Goal: Task Accomplishment & Management: Use online tool/utility

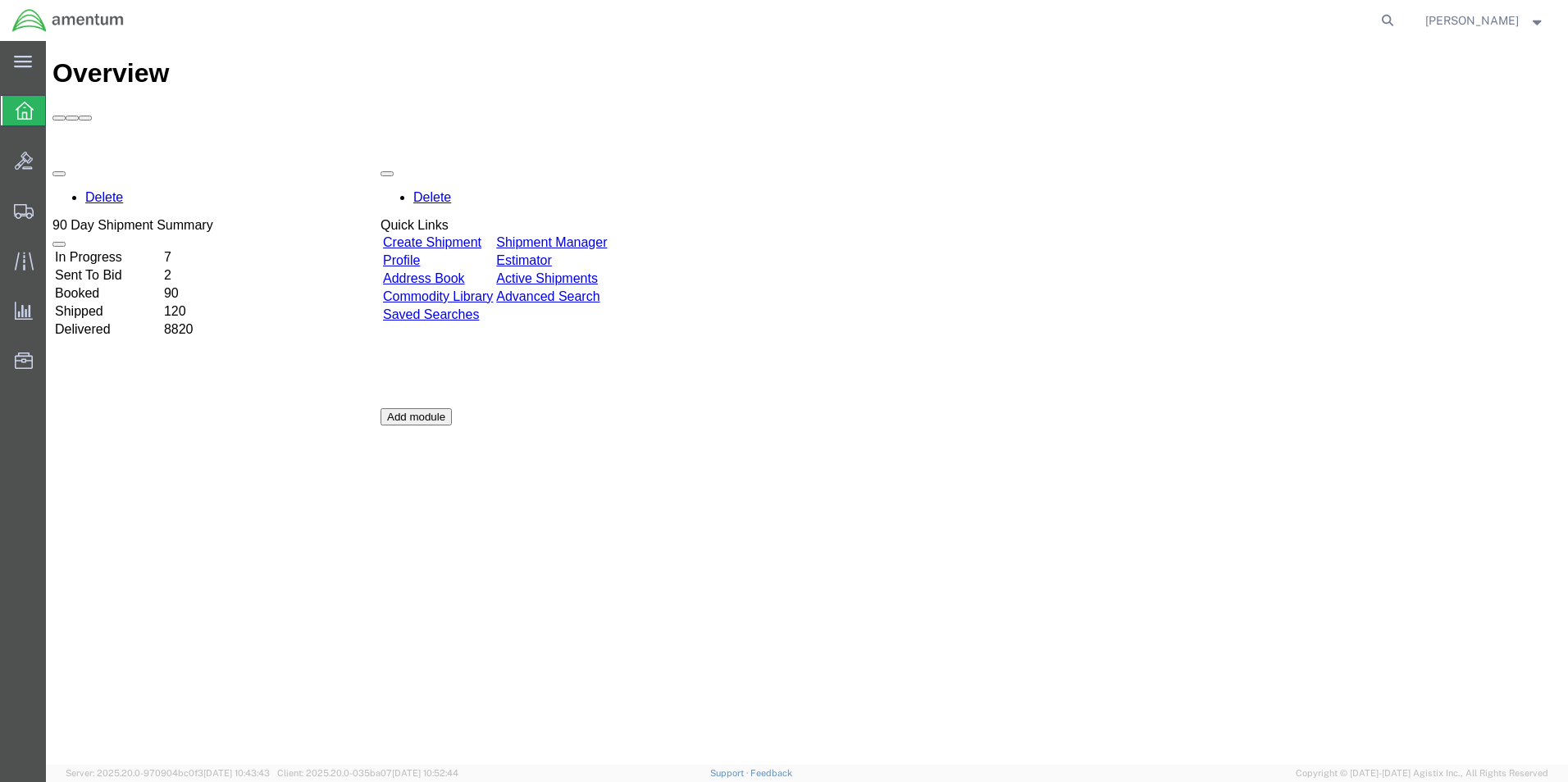
click at [1384, 22] on icon at bounding box center [1388, 21] width 23 height 23
paste input "393103032724"
type input "393103032724"
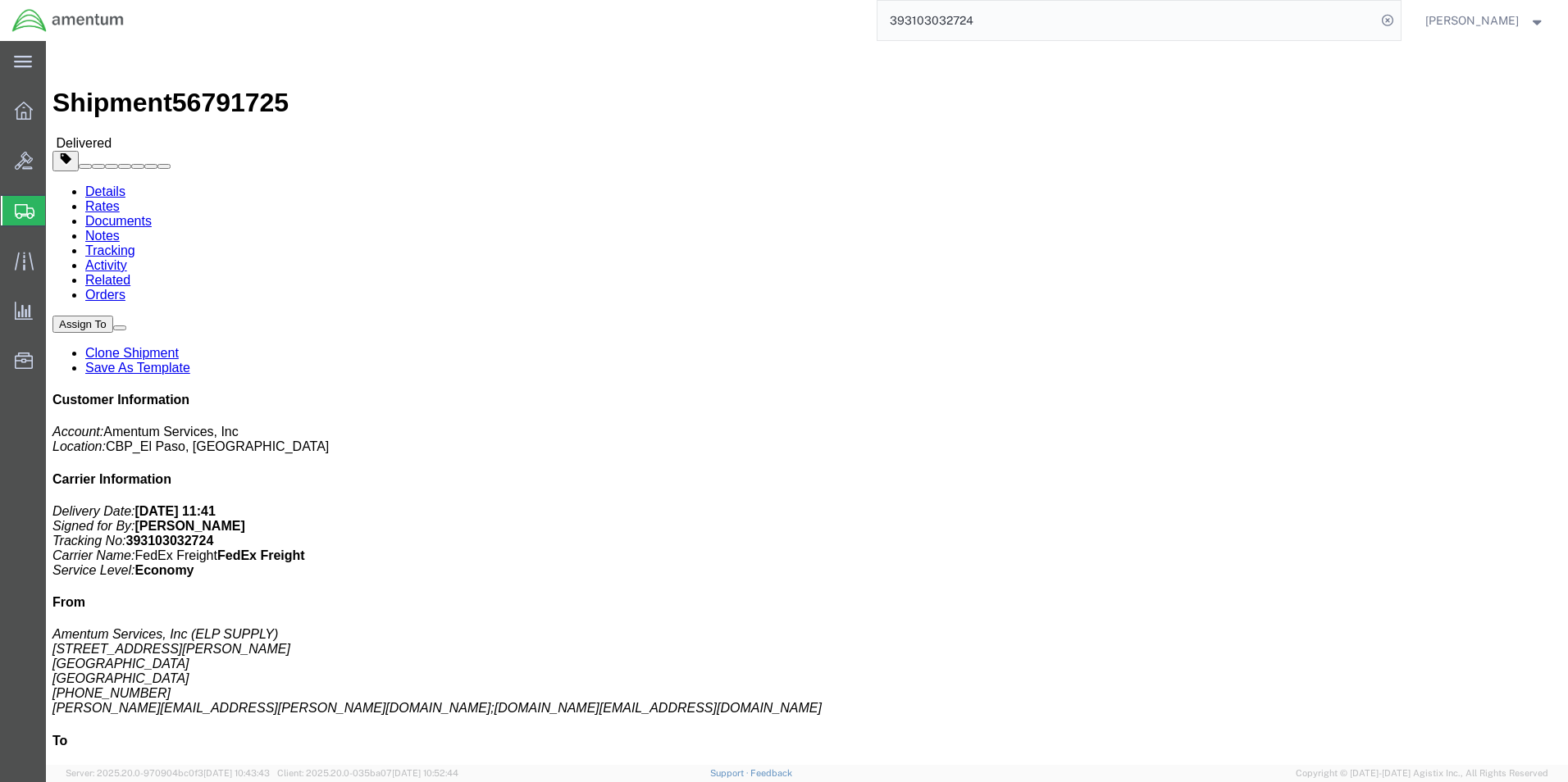
click link "Clone Shipment"
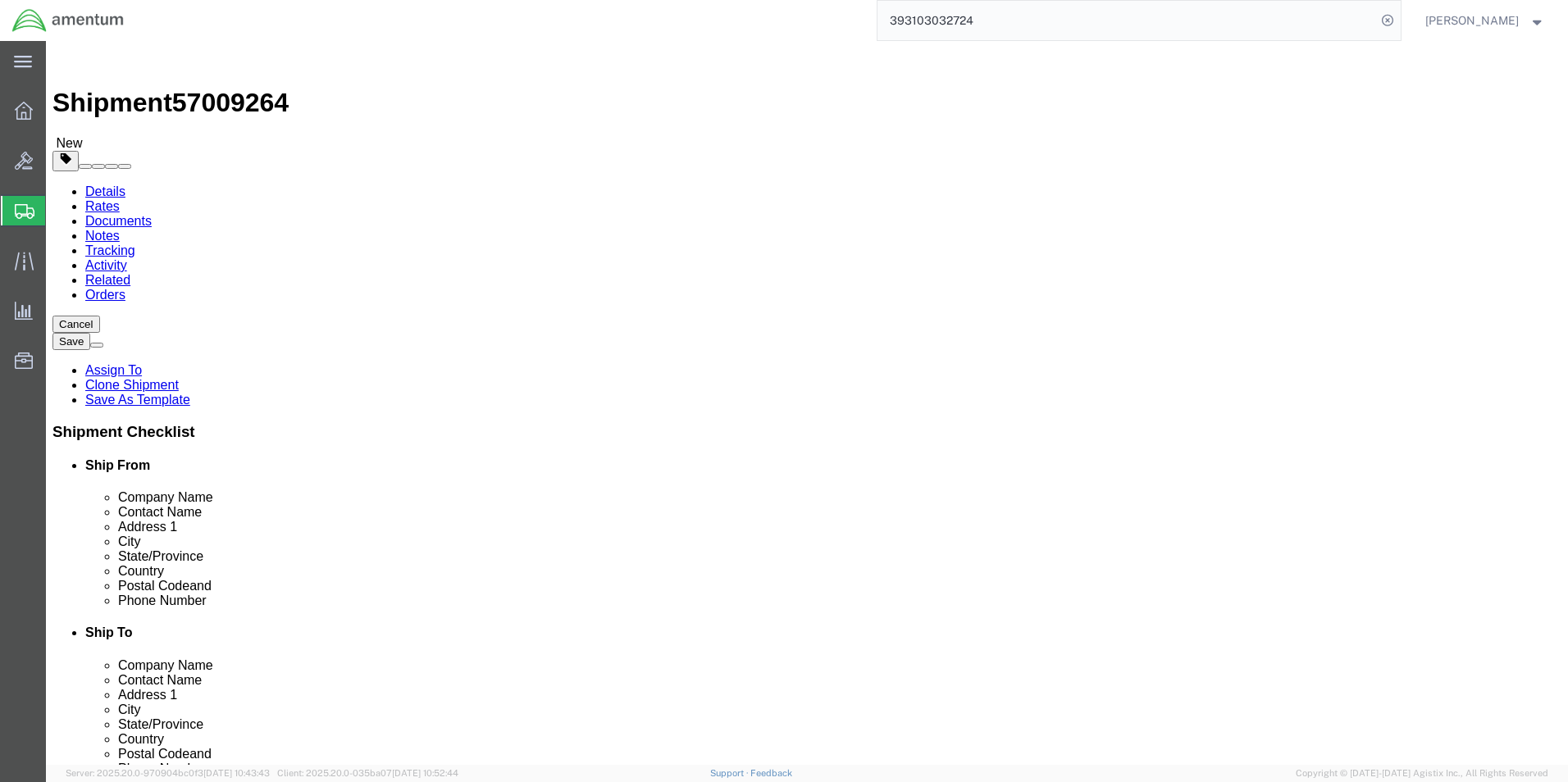
select select "49939"
select select "49914"
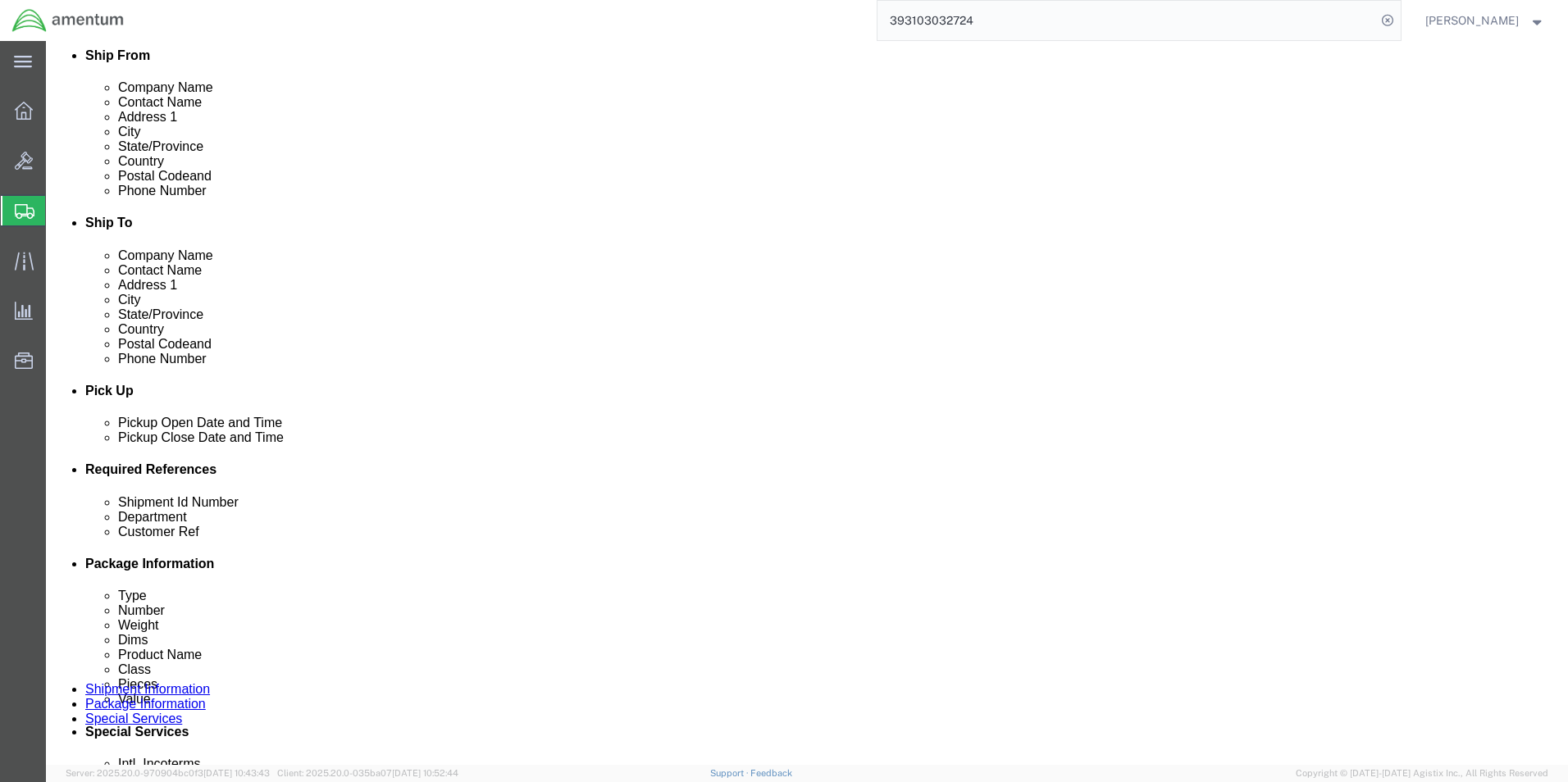
scroll to position [656, 0]
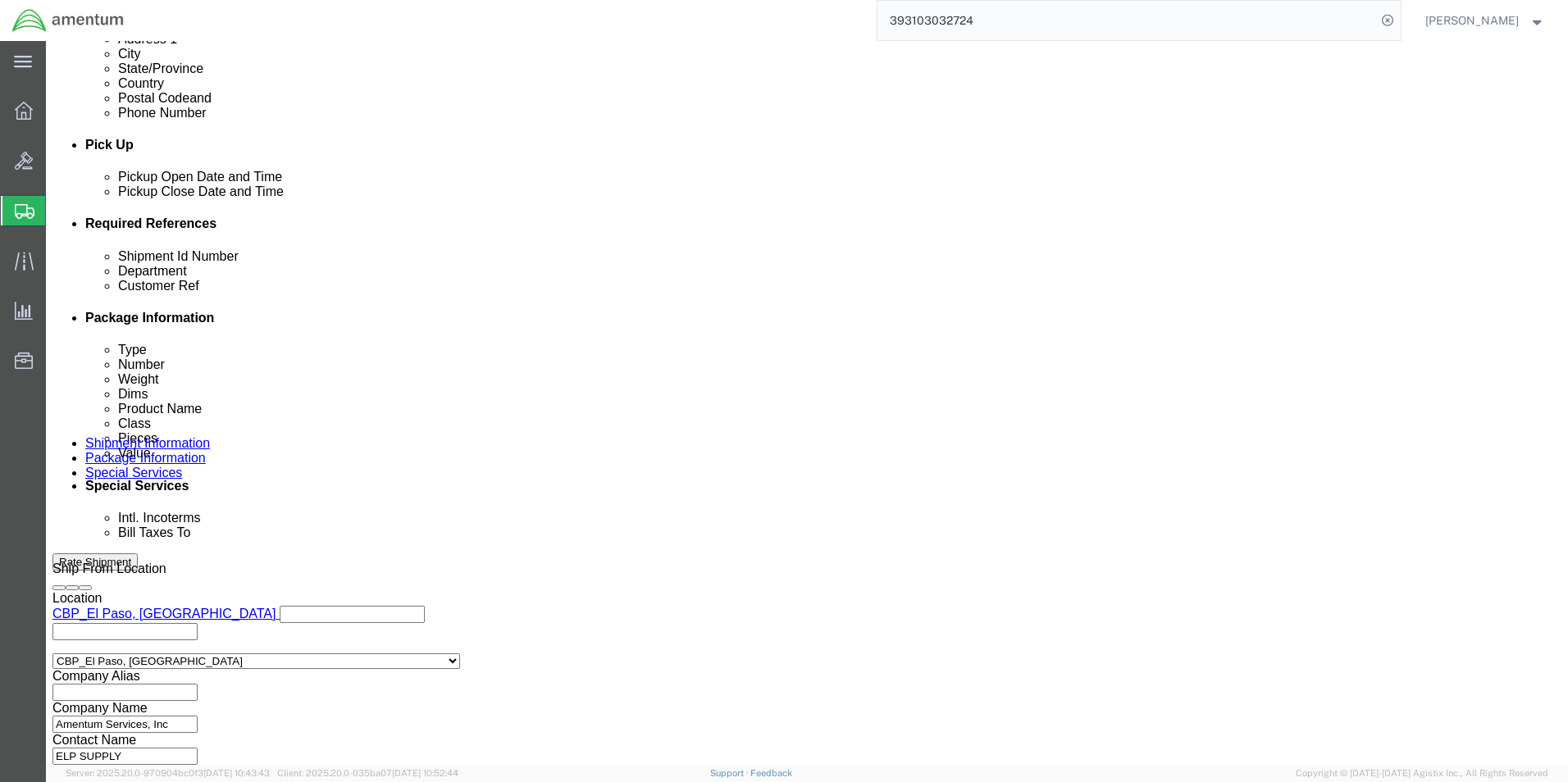
click div "[DATE] 10:35 AM"
type input "11:00 AM"
click button "Apply"
click div "[DATE] 4:30 PM"
type input "2:30 PM"
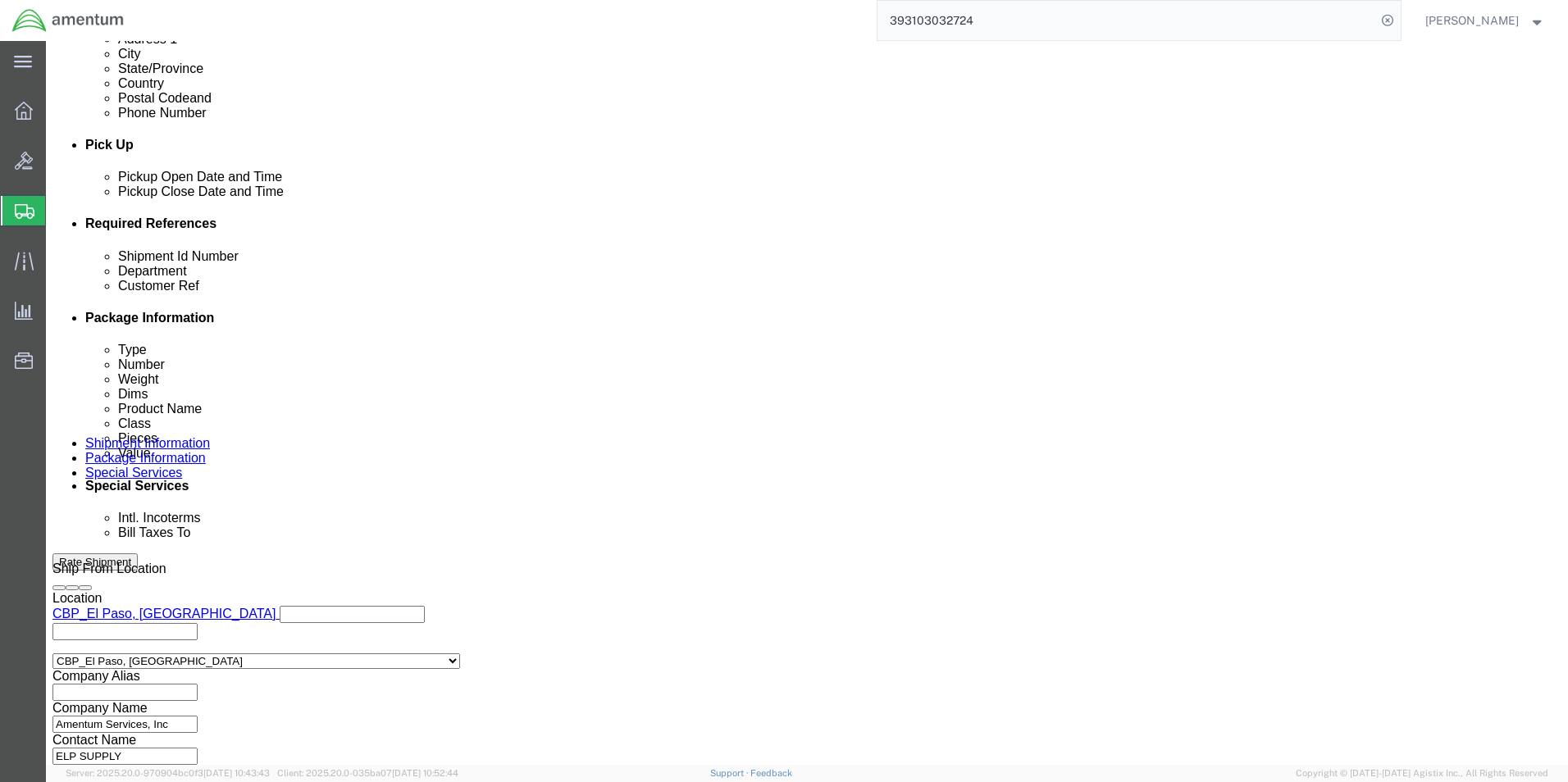
click button "Apply"
drag, startPoint x: 286, startPoint y: 356, endPoint x: 198, endPoint y: 349, distance: 88.3
click div "Shipment Id Number [DATE]"
type input "10/2"
drag, startPoint x: 1106, startPoint y: 356, endPoint x: 959, endPoint y: 367, distance: 147.4
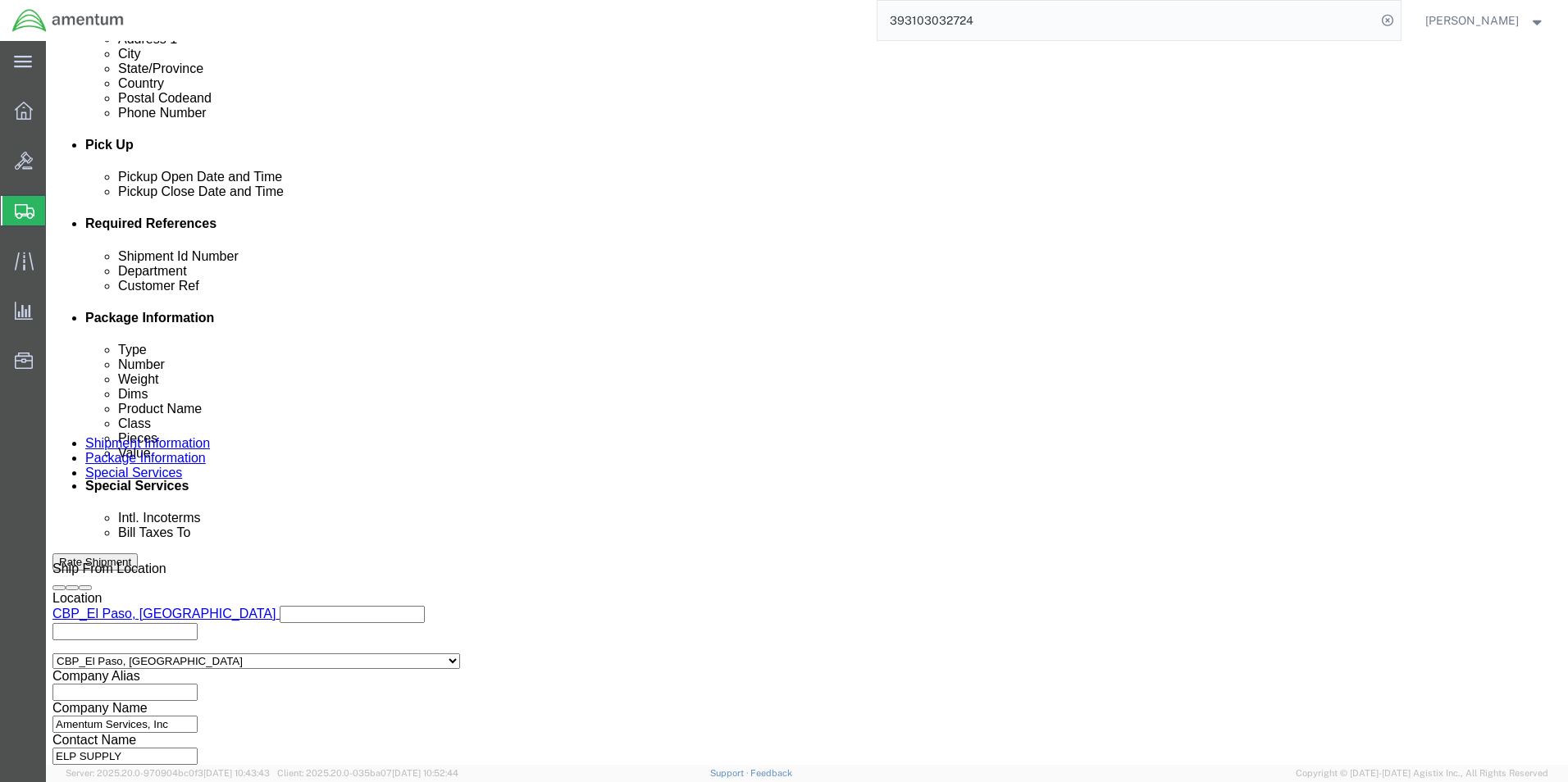
click div "Customer Ref RED TOOLS [PERSON_NAME]"
type input "MGB SN:M4931"
click button "Continue"
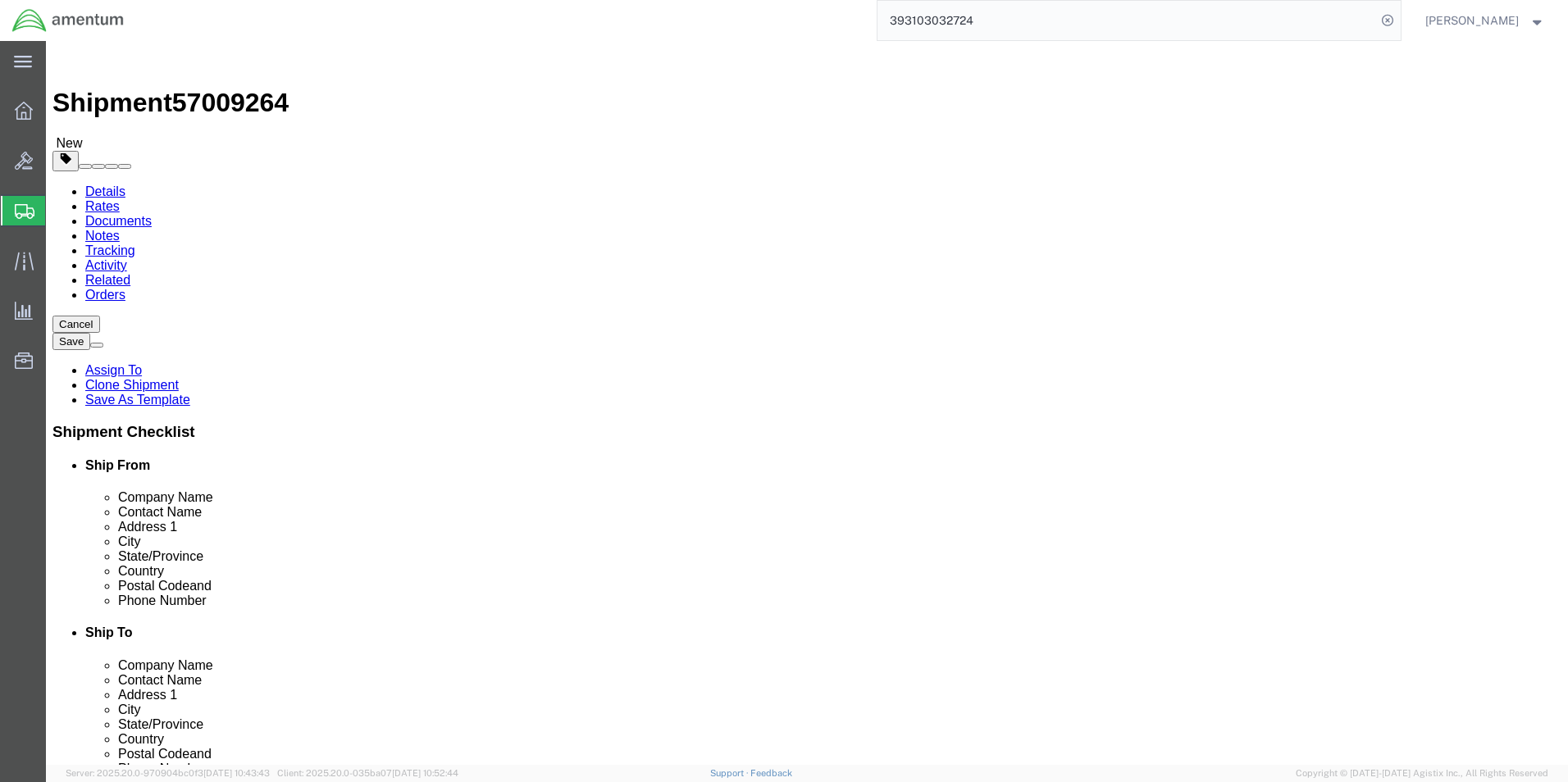
click input "48.00"
type input "36.00"
type input "3"
type input "6"
type input "40"
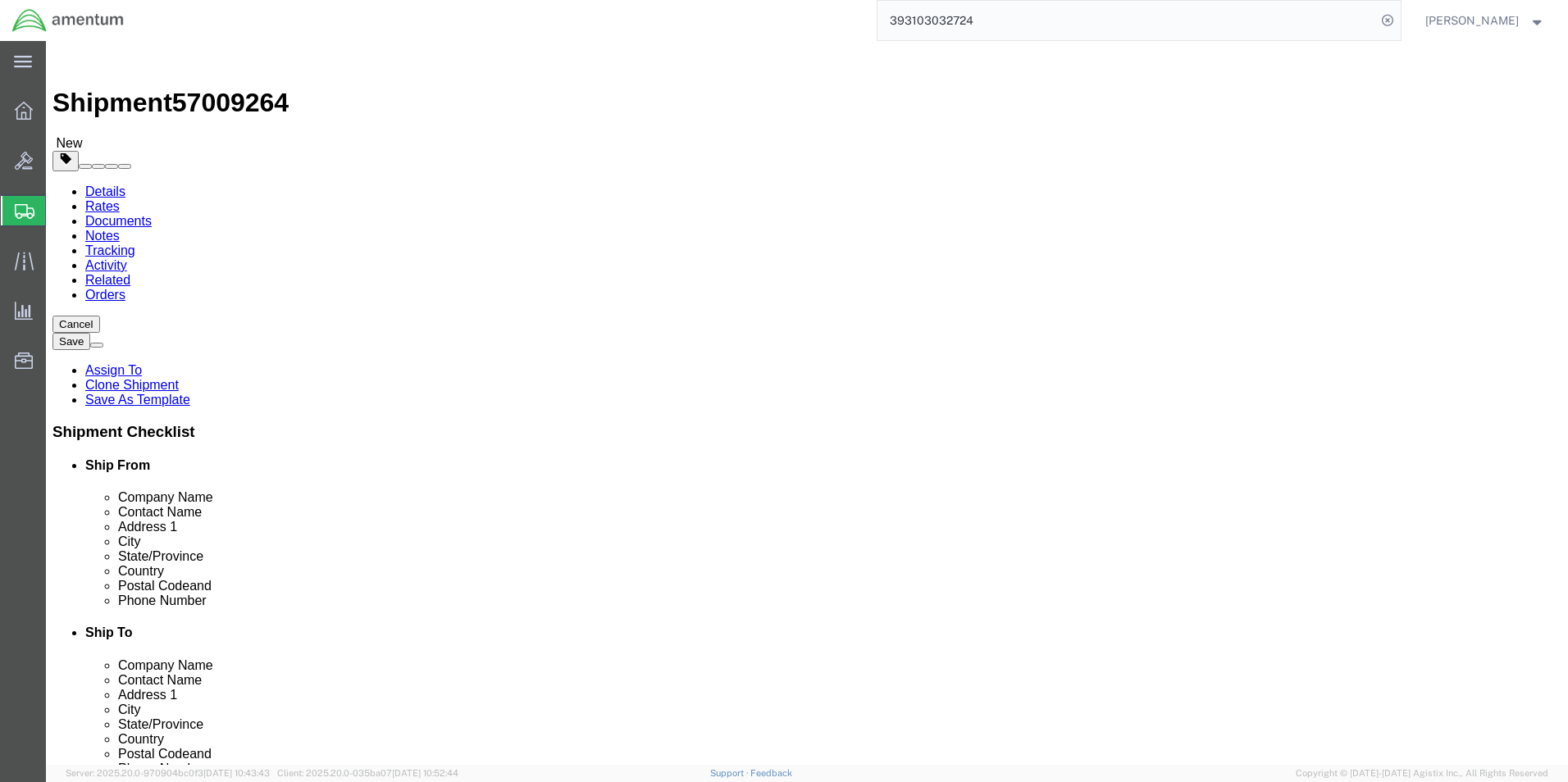
click input "3"
type input "36"
click input "350.00"
type input "280.00"
click div "Pieces: 1.00 Each Total value: 2000.00 USD"
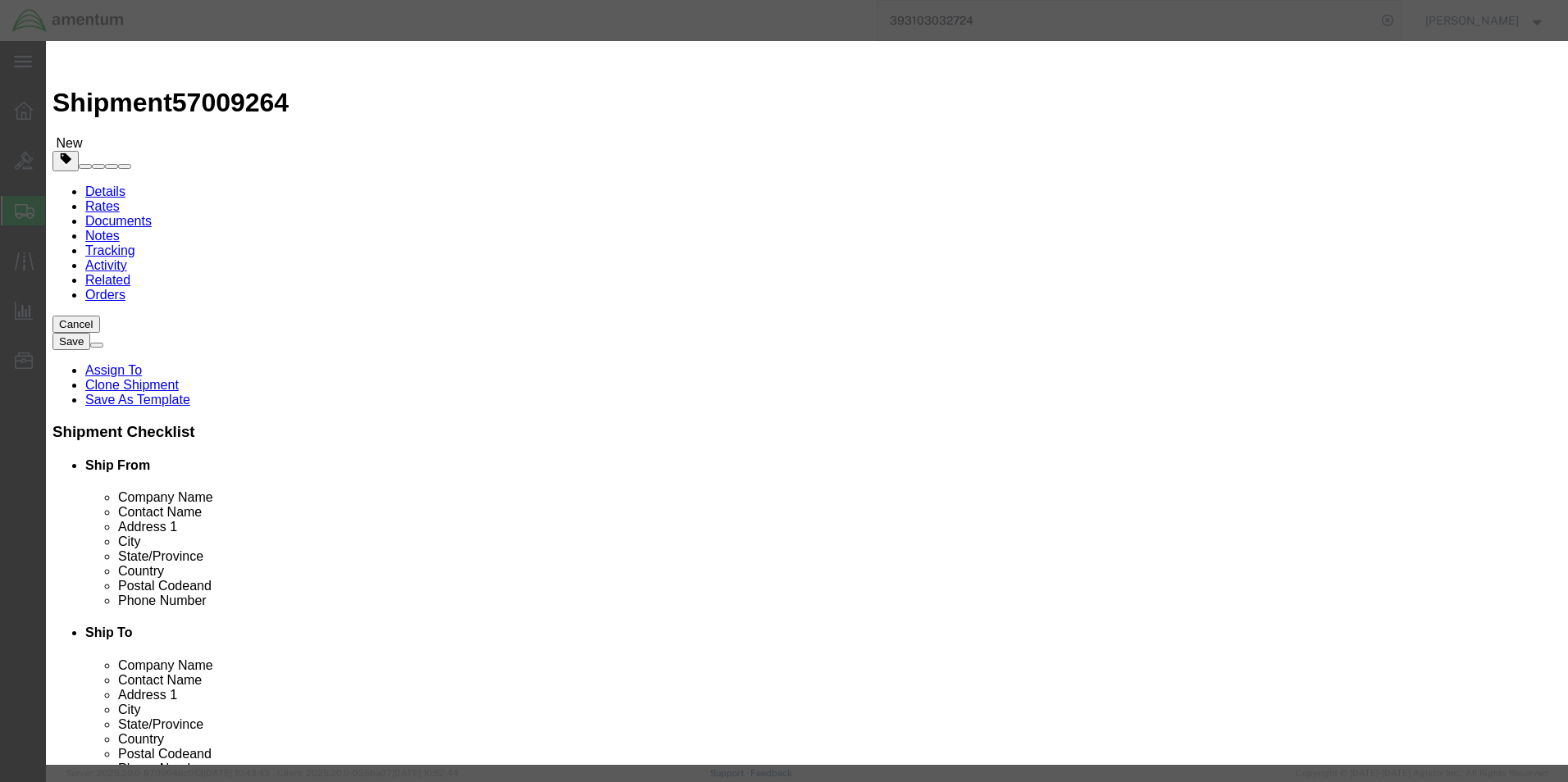
drag, startPoint x: 533, startPoint y: 132, endPoint x: 493, endPoint y: 122, distance: 41.2
click input "[PERSON_NAME]"
type input "V"
type input "MGB"
click h3 "Edit content"
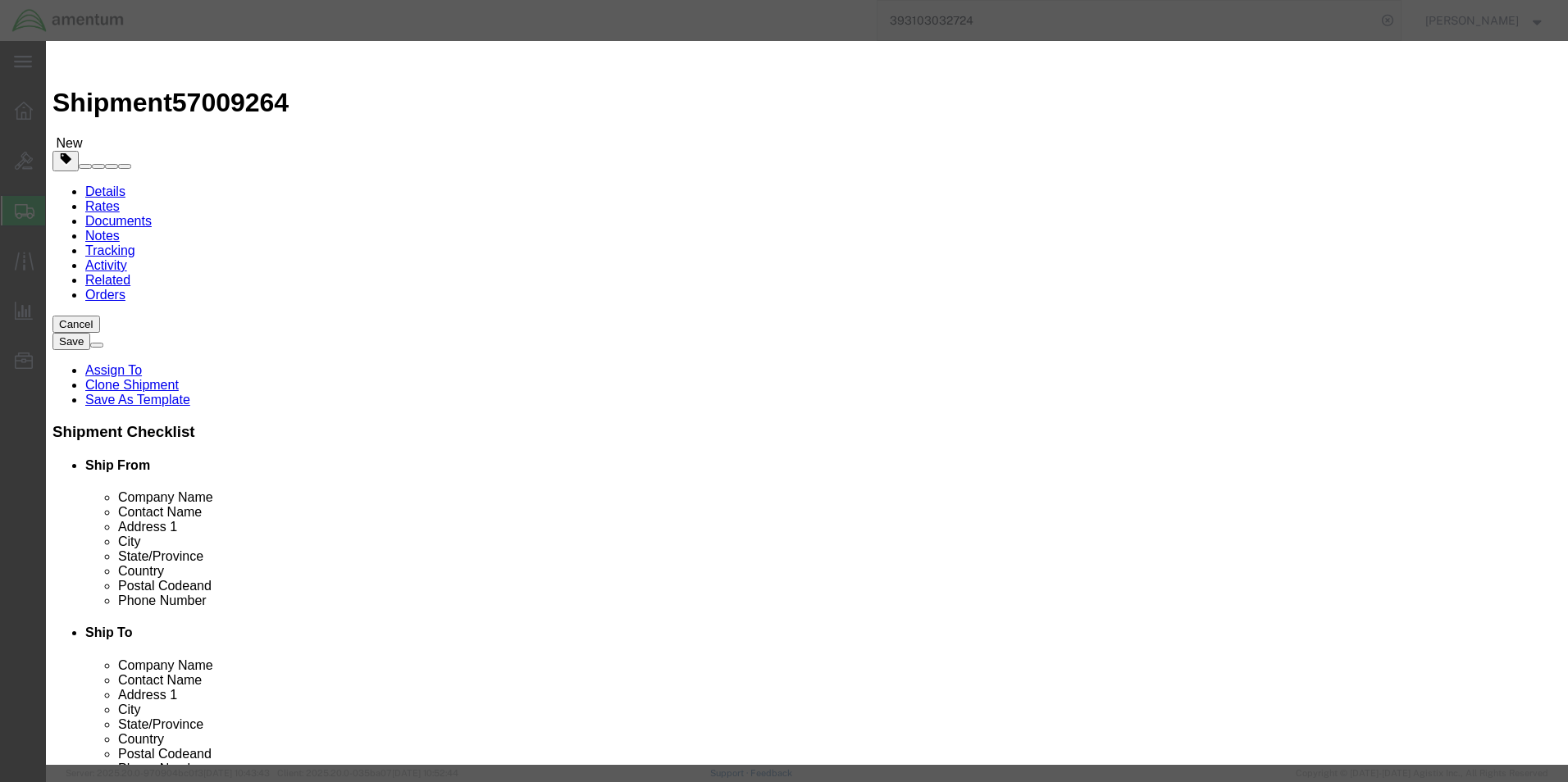
click input "2000.00"
click input "20000.00"
type input "80000.00"
click input "MGB"
click select "Select 50 55 60 65 70 85 92.5 100 125 175 250 300 400"
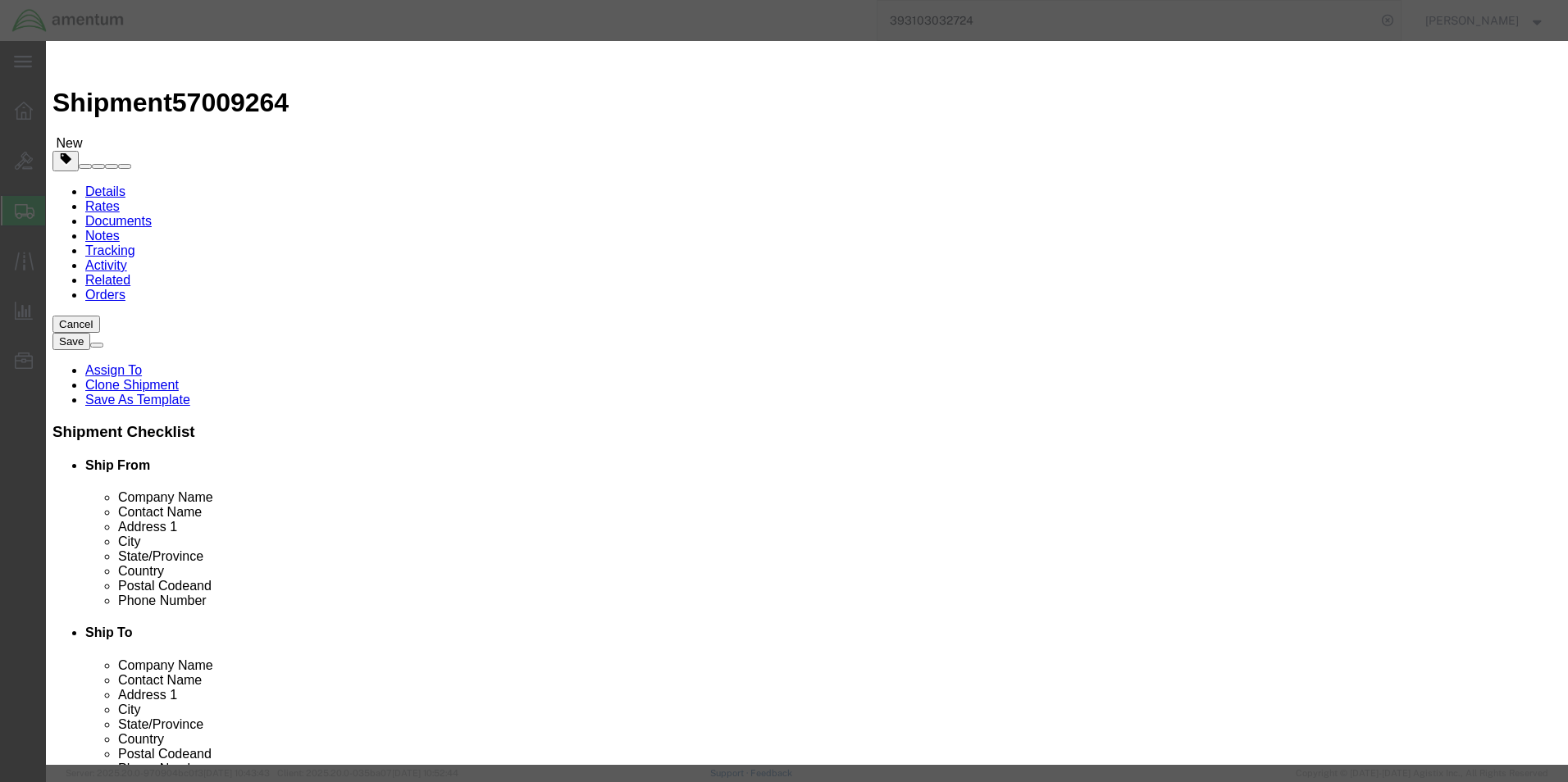
select select "100"
click select "Select 50 55 60 65 70 85 92.5 100 125 175 250 300 400"
click button "Save & Close"
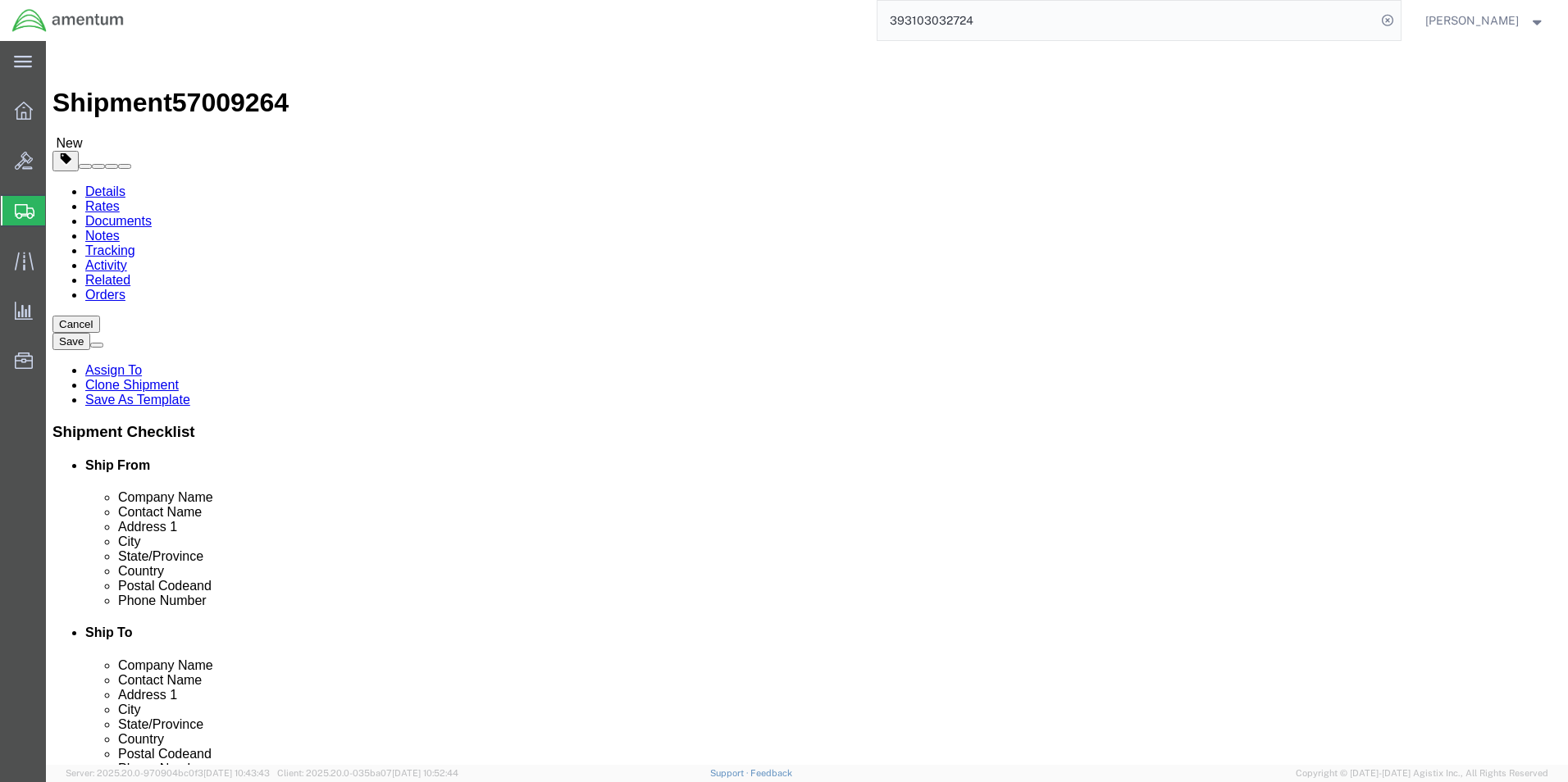
click input "text"
type input "1"
click button "Continue"
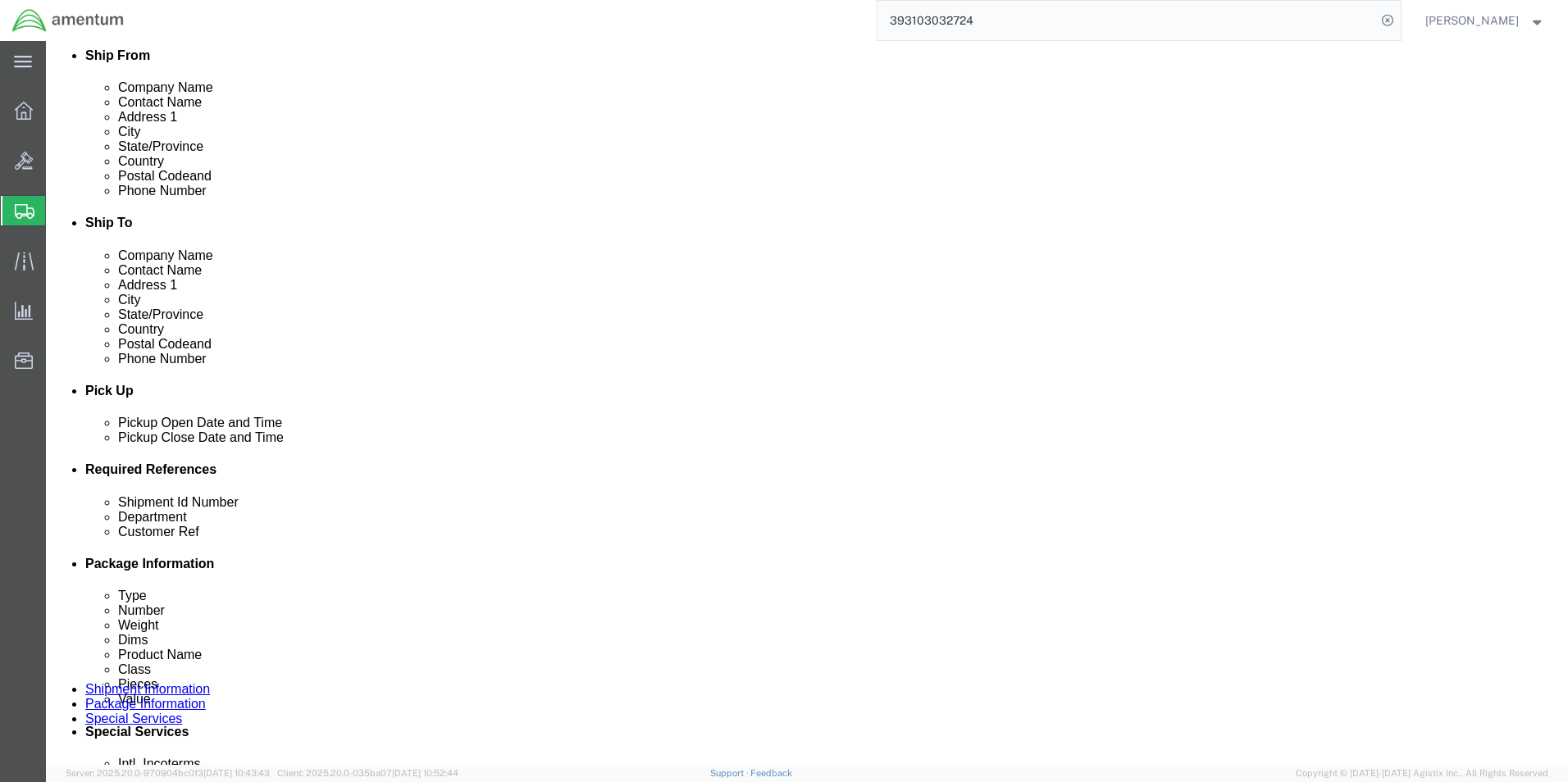
scroll to position [3, 0]
type input "6118.04.03"
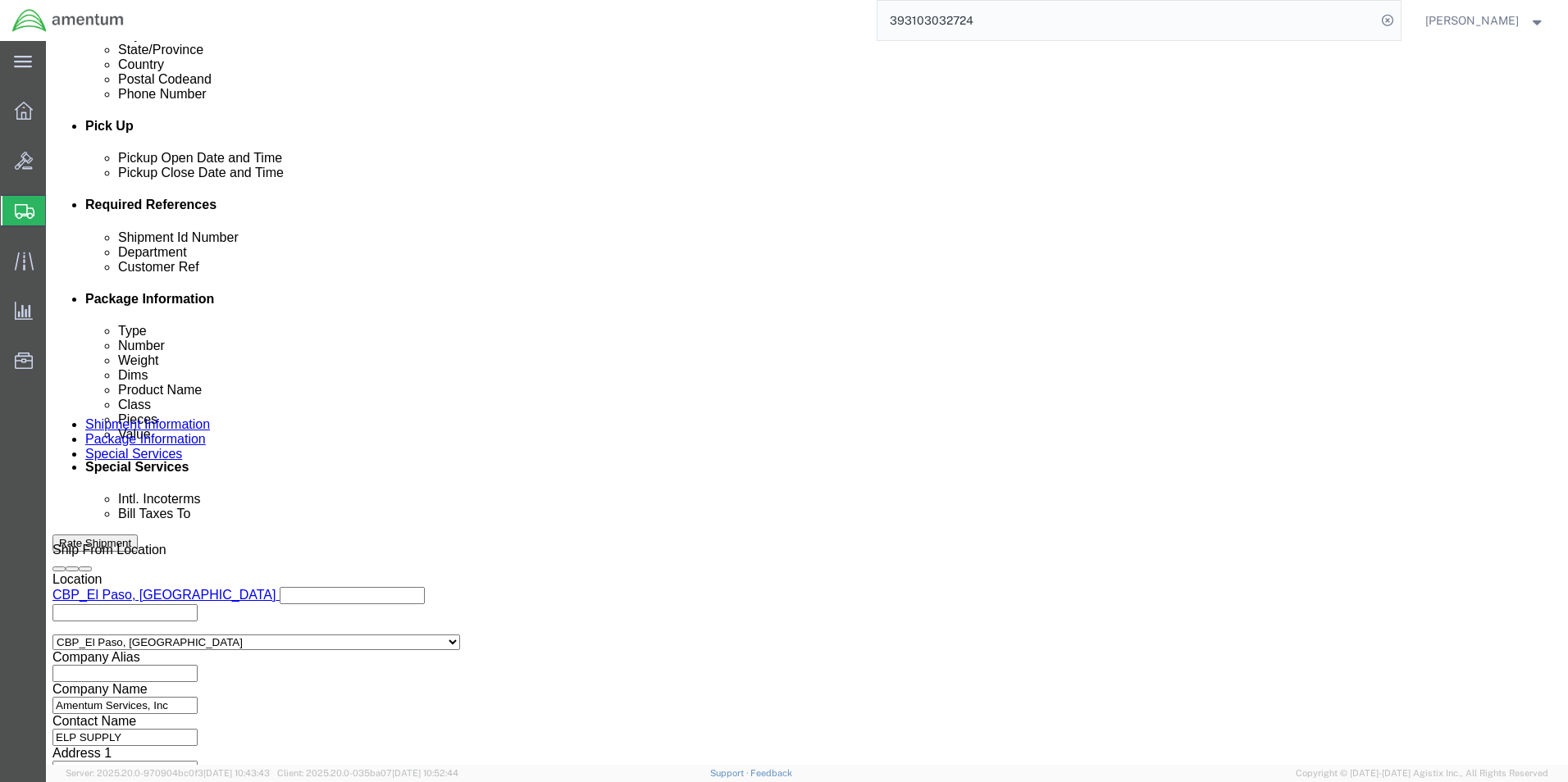
scroll to position [902, 0]
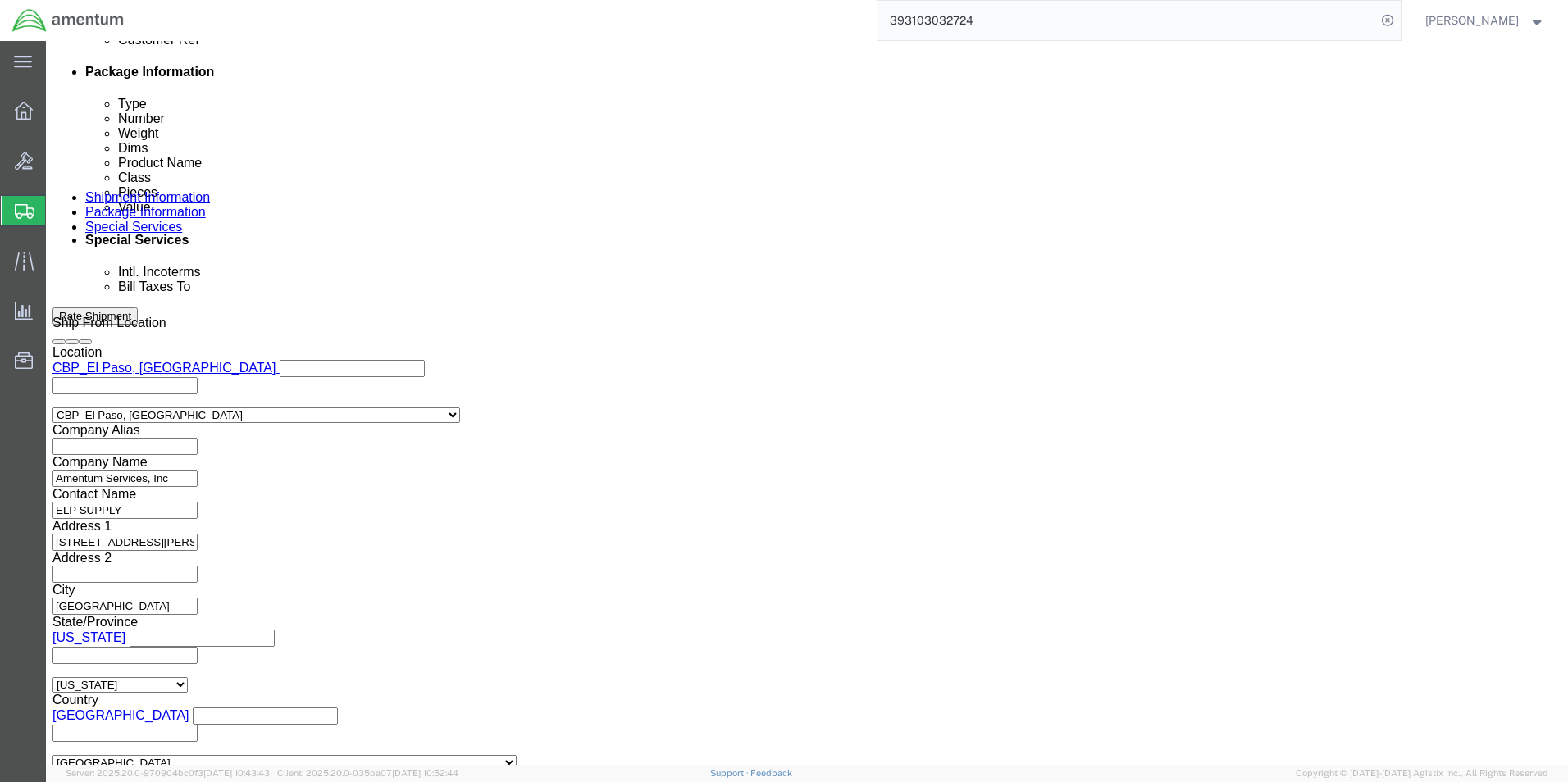
click input "text"
type input "Enter Email Address"
drag, startPoint x: 328, startPoint y: 481, endPoint x: 281, endPoint y: 456, distance: 53.2
paste input "[PERSON_NAME][EMAIL_ADDRESS][PERSON_NAME][DOMAIN_NAME]"
type input "[PERSON_NAME][EMAIL_ADDRESS][PERSON_NAME][DOMAIN_NAME]"
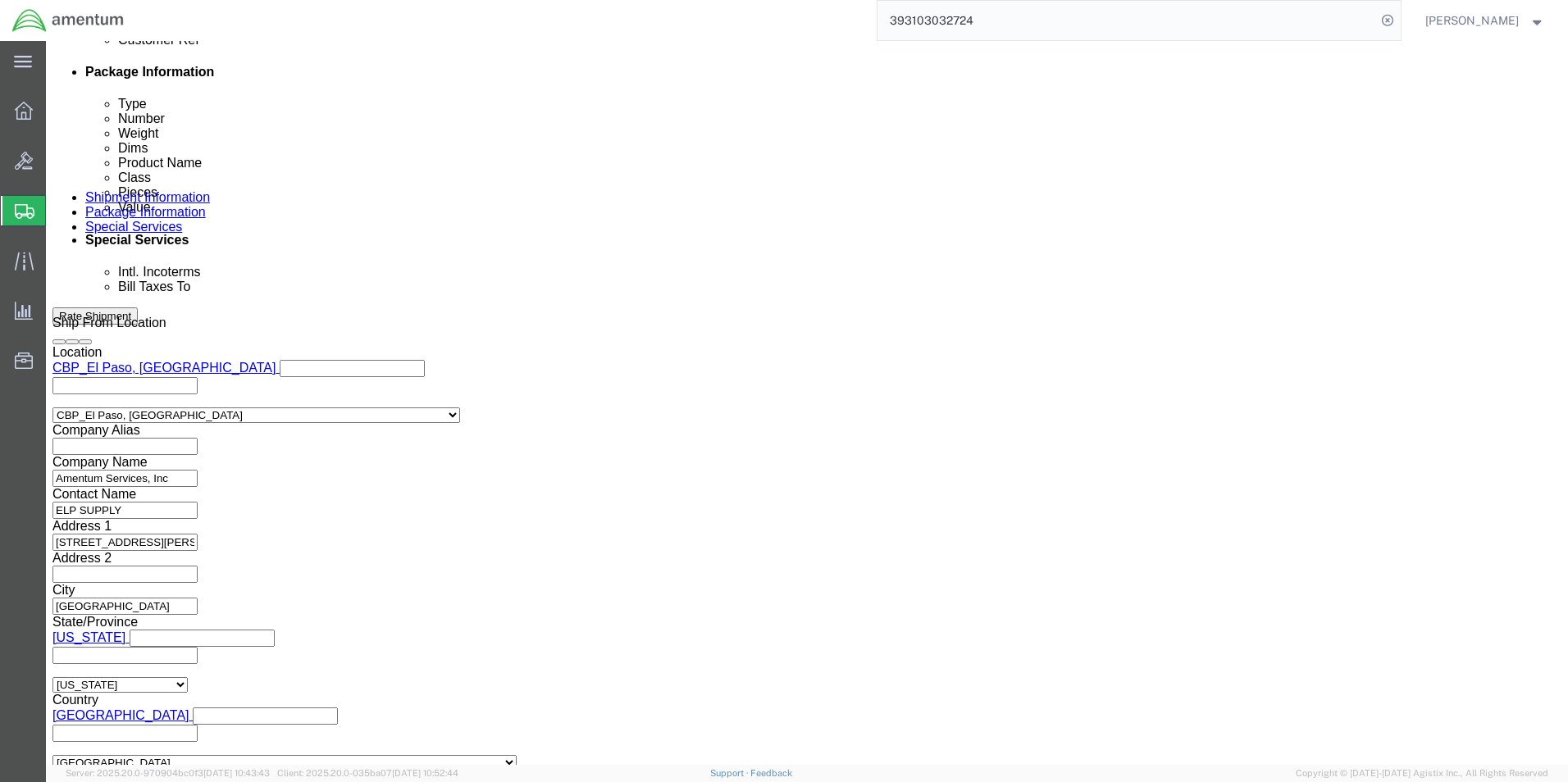
type input "[PERSON_NAME][EMAIL_ADDRESS][PERSON_NAME][DOMAIN_NAME]"
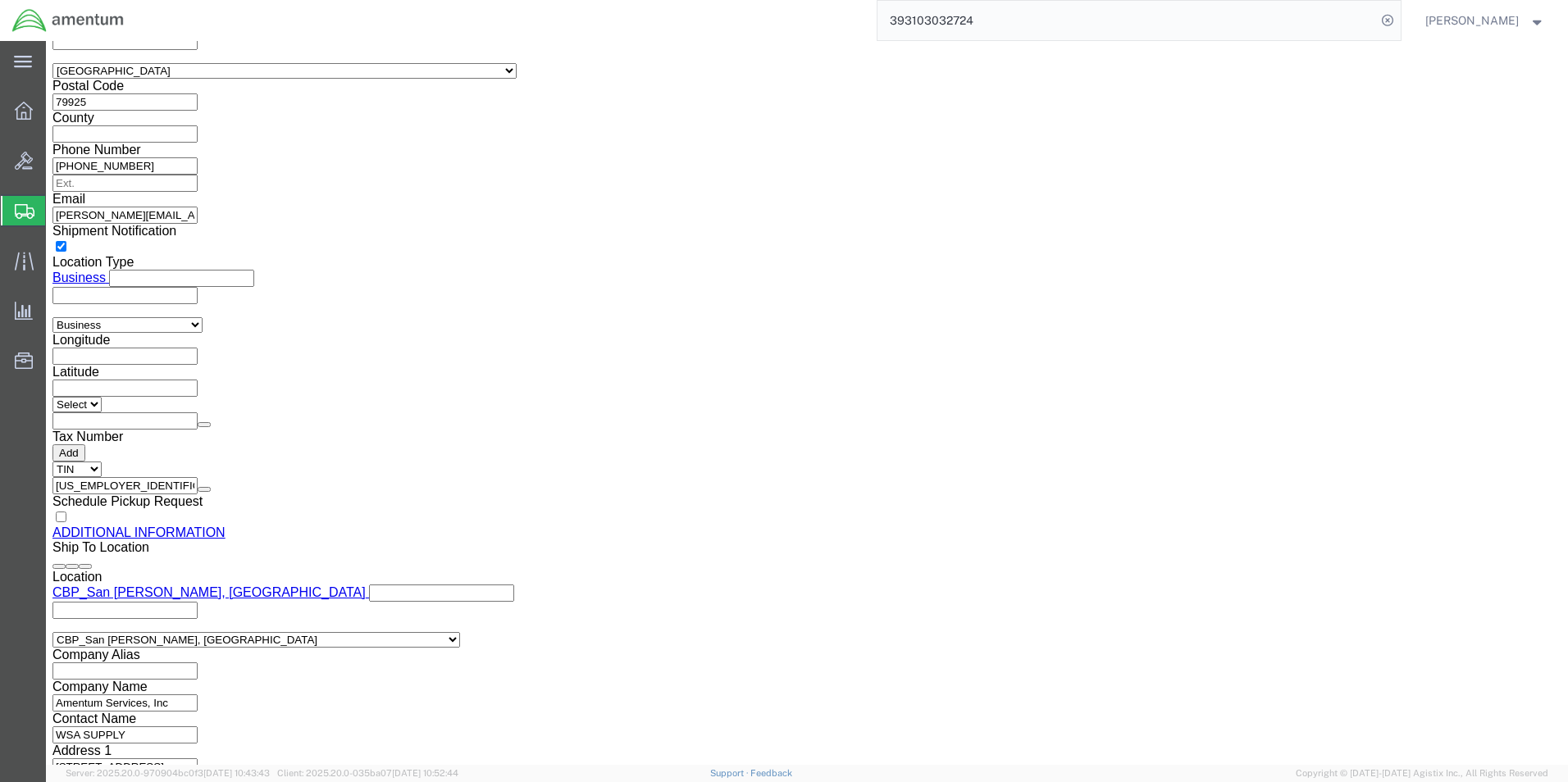
scroll to position [1722, 0]
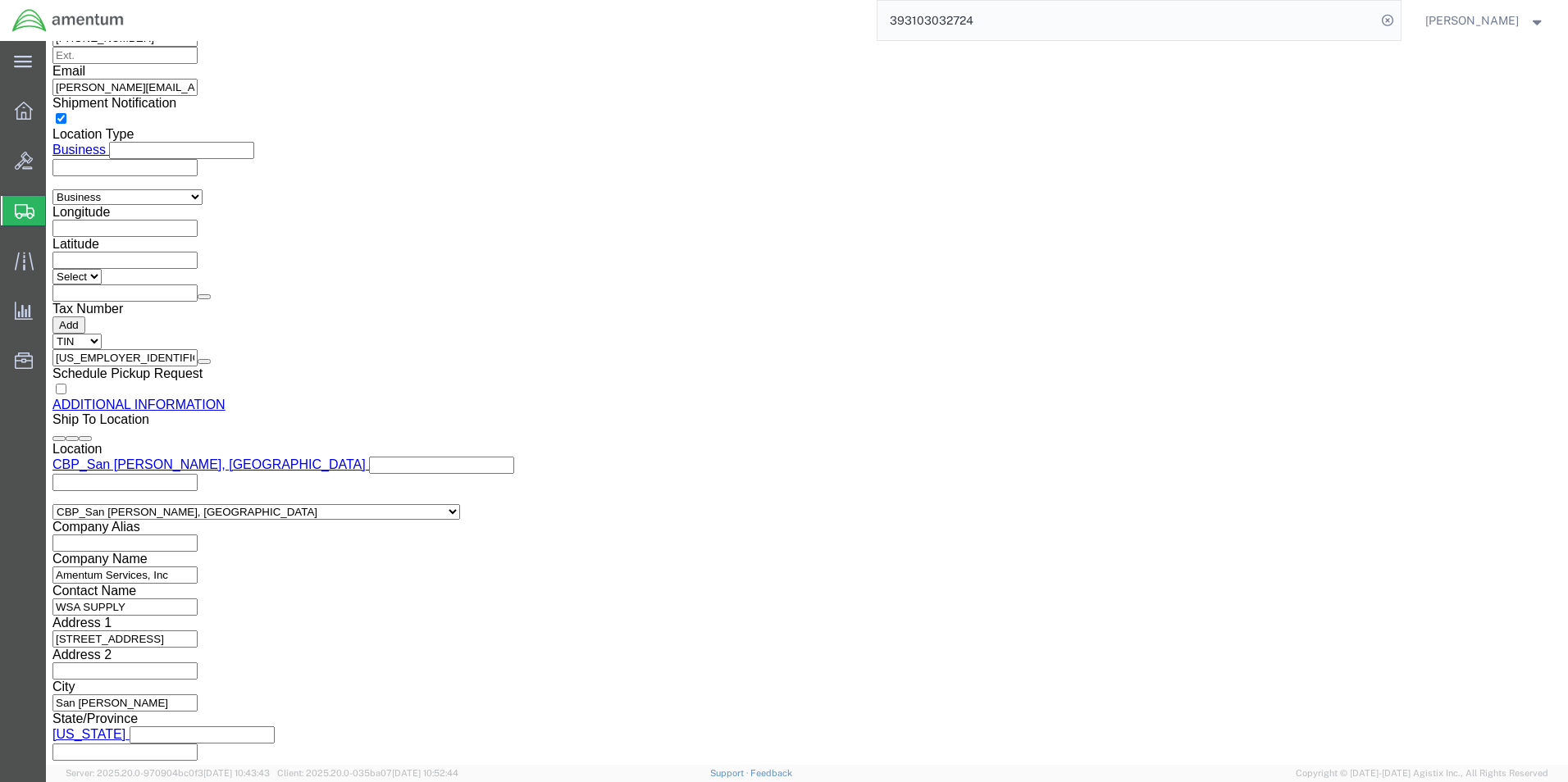
click button "Rate Shipment"
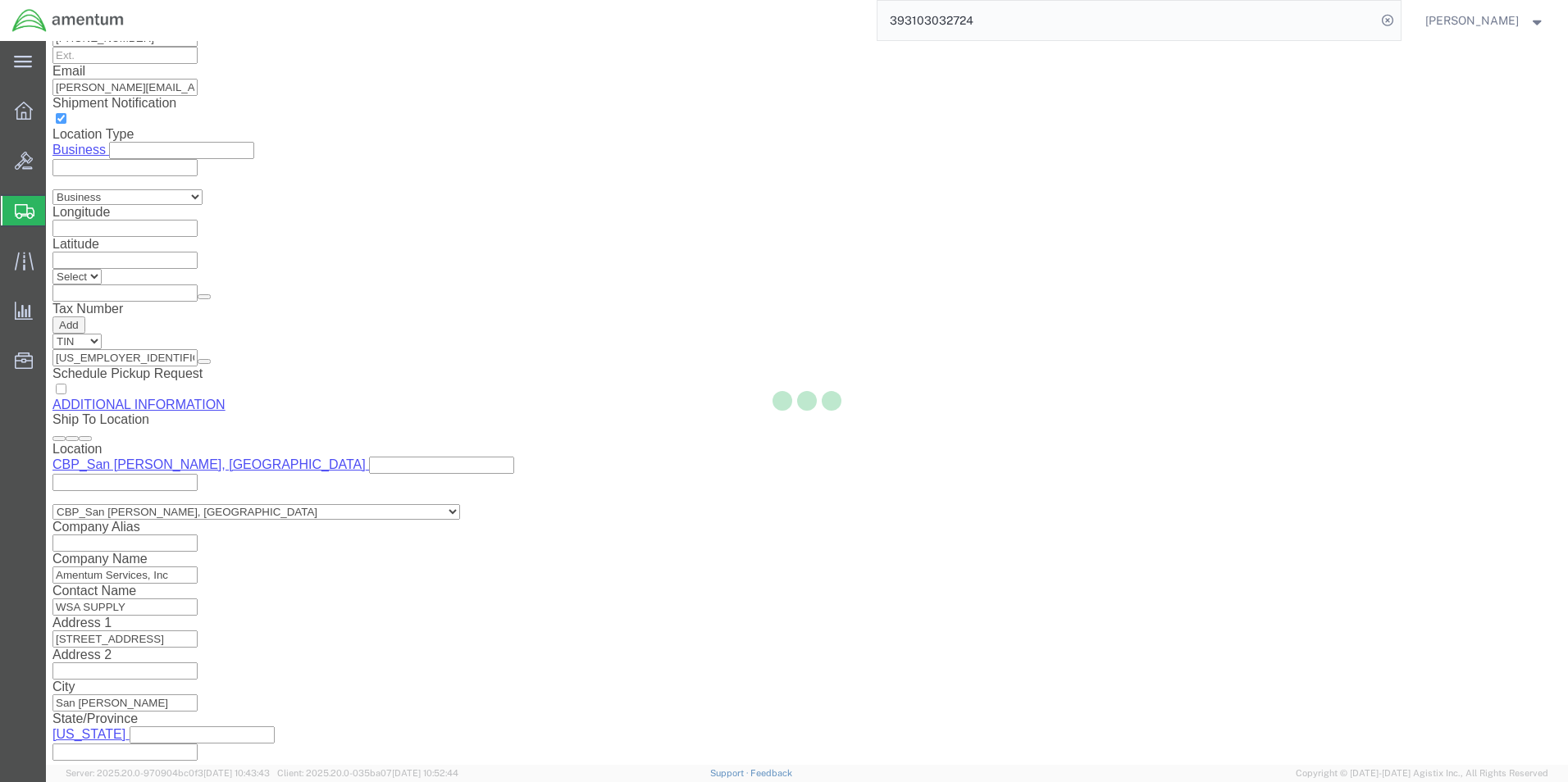
scroll to position [0, 0]
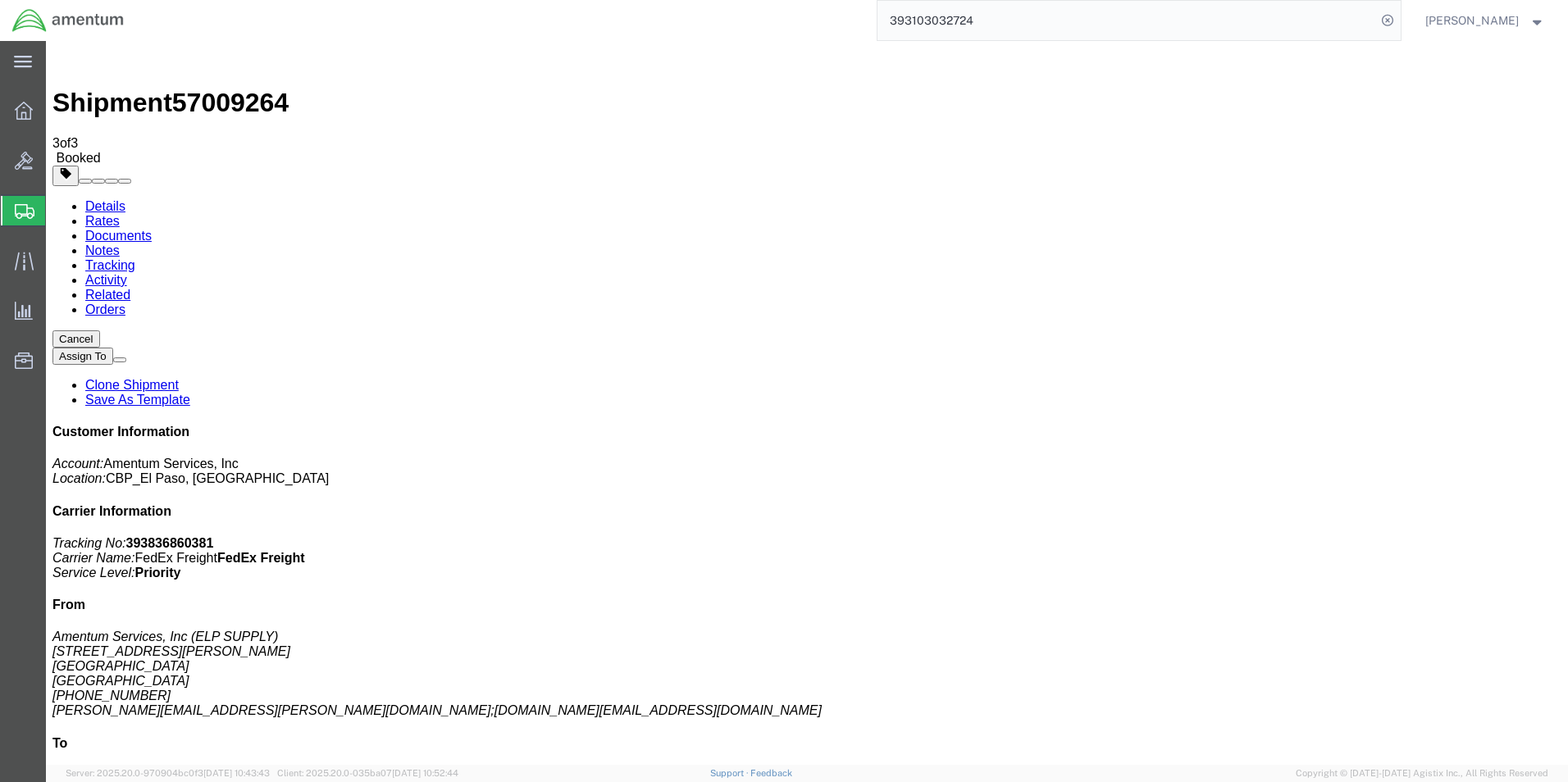
drag, startPoint x: 169, startPoint y: 292, endPoint x: 1086, endPoint y: 315, distance: 917.3
drag, startPoint x: 166, startPoint y: 258, endPoint x: 1090, endPoint y: 219, distance: 924.8
click at [93, 199] on link "Details" at bounding box center [105, 206] width 40 height 14
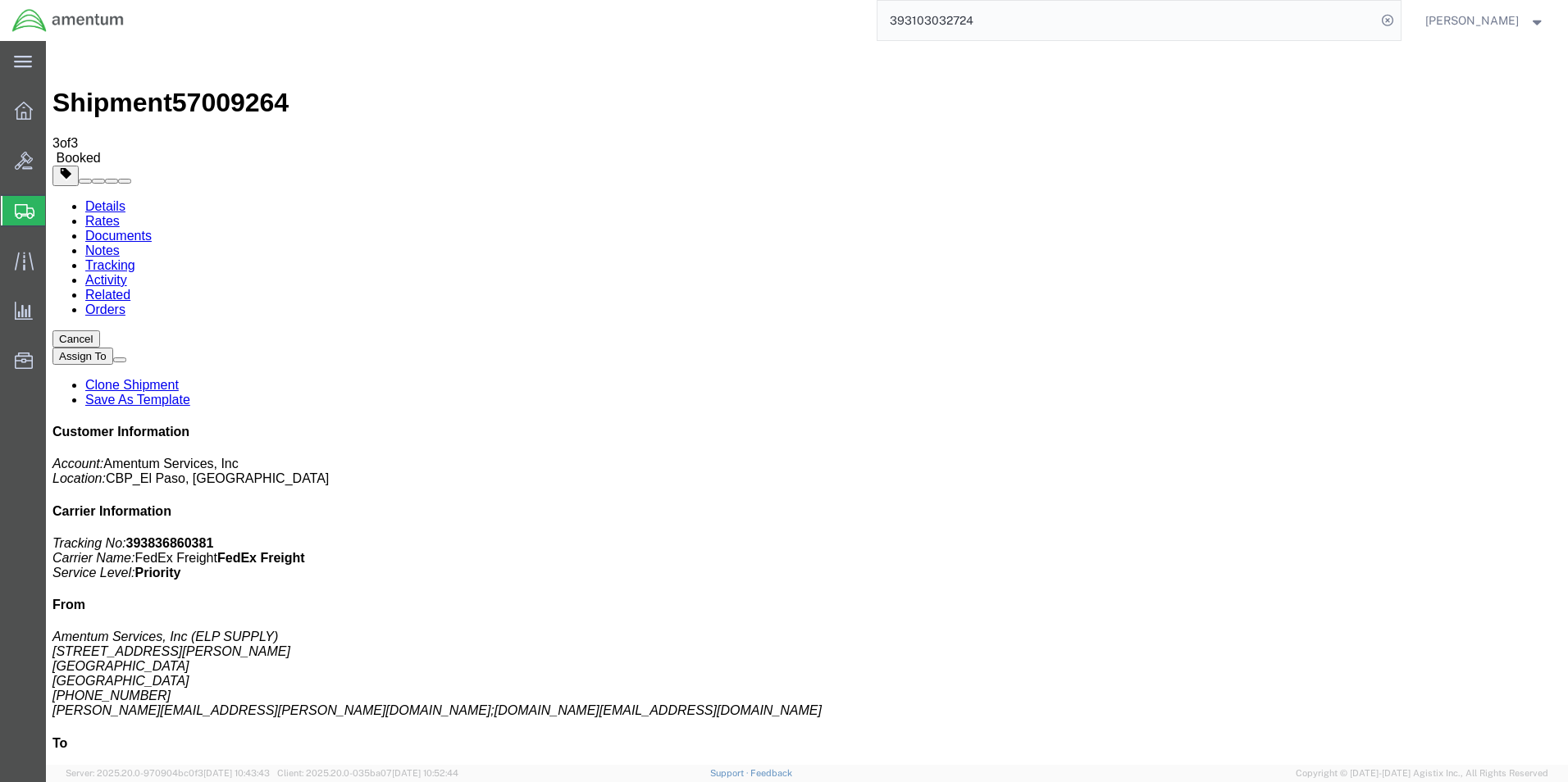
click link "Schedule pickup request"
drag, startPoint x: 1363, startPoint y: 209, endPoint x: 1282, endPoint y: 212, distance: 81.1
click p "Tracking No: 393836860381 Carrier Name: FedEx Freight FedEx Freight Service Lev…"
copy b "393836860381"
drag, startPoint x: 1216, startPoint y: 204, endPoint x: 1376, endPoint y: 249, distance: 166.2
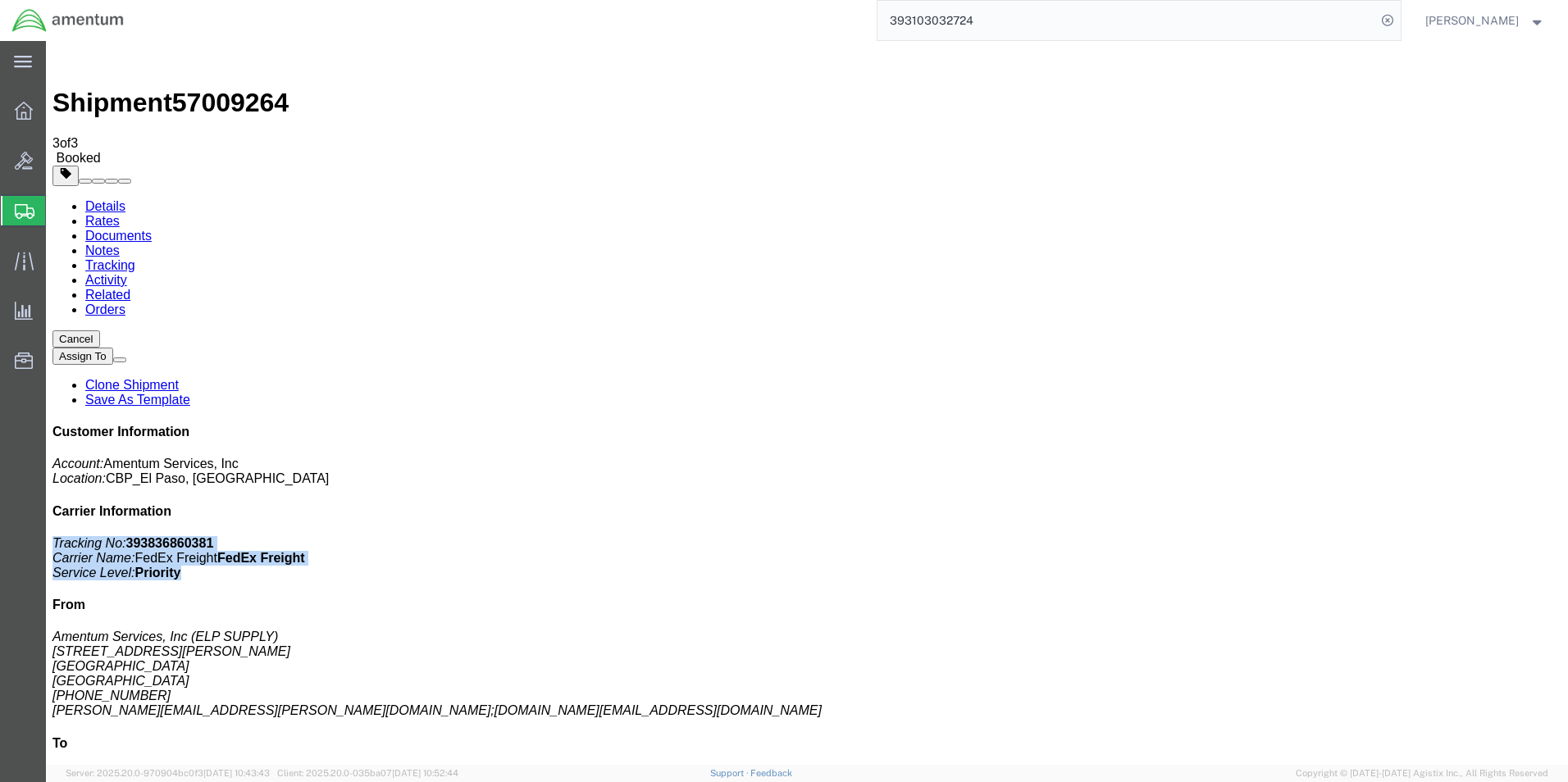
click p "Tracking No: 393836860381 Carrier Name: FedEx Freight FedEx Freight Service Lev…"
drag, startPoint x: 1371, startPoint y: 245, endPoint x: 1333, endPoint y: 231, distance: 40.5
copy p "Tracking No: 393836860381 Carrier Name: FedEx Freight FedEx Freight Service Lev…"
click div "Leg 1 - Less than Truckload"
